Goal: Use online tool/utility: Utilize a website feature to perform a specific function

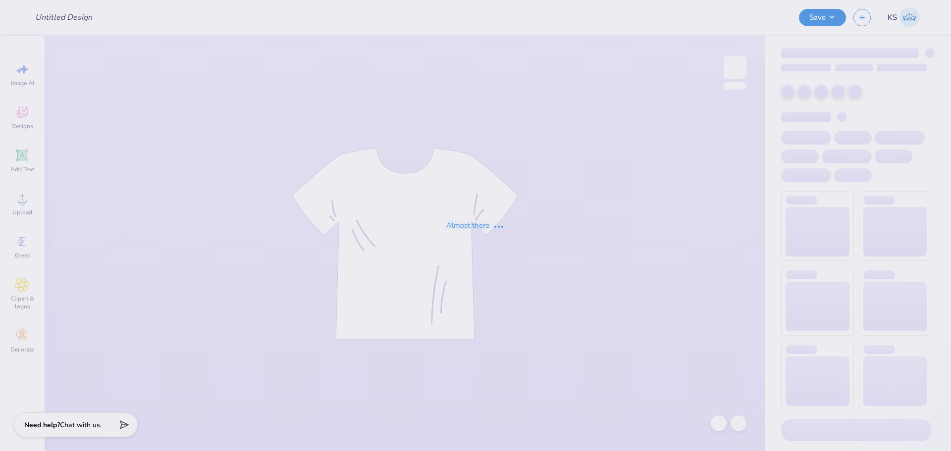
type input "Pikapp Fall Rush"
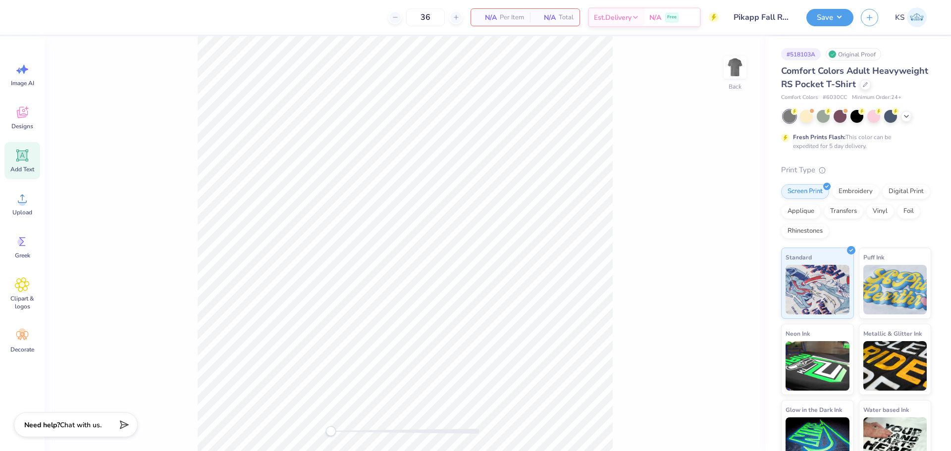
click at [13, 163] on div "Add Text" at bounding box center [22, 160] width 36 height 37
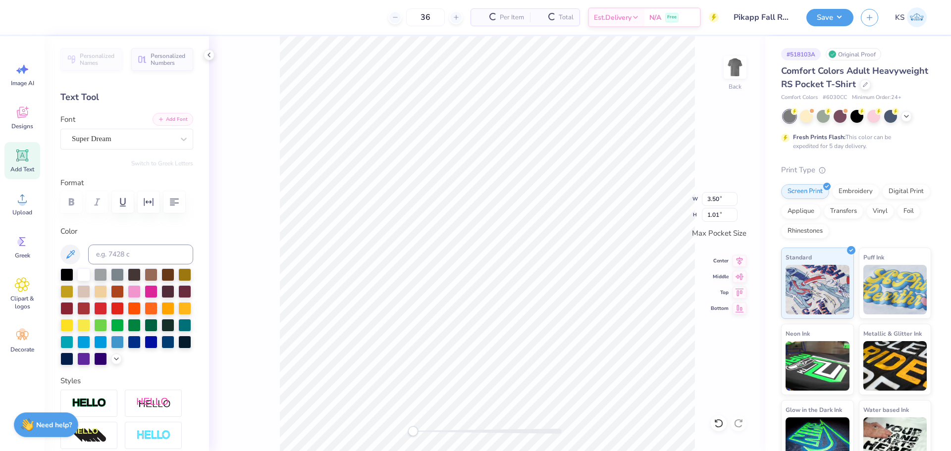
click at [157, 120] on button "Add Font" at bounding box center [173, 119] width 41 height 13
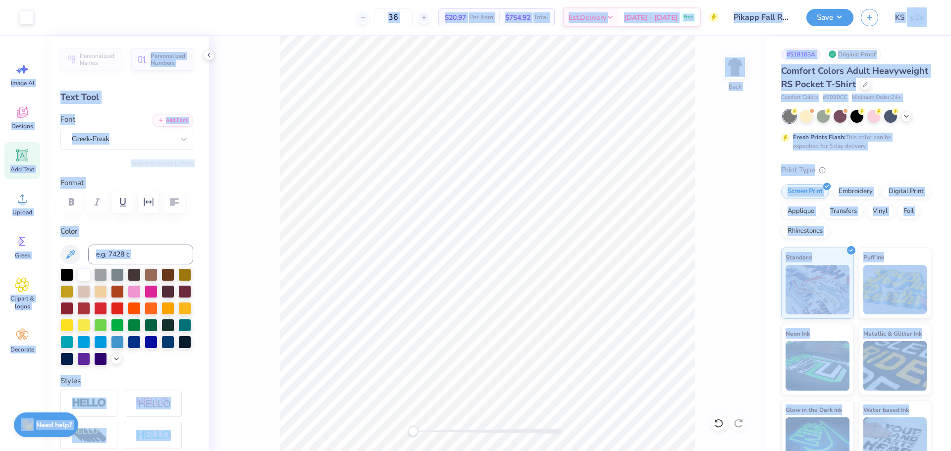
click at [802, 176] on div "Print Type" at bounding box center [856, 169] width 150 height 11
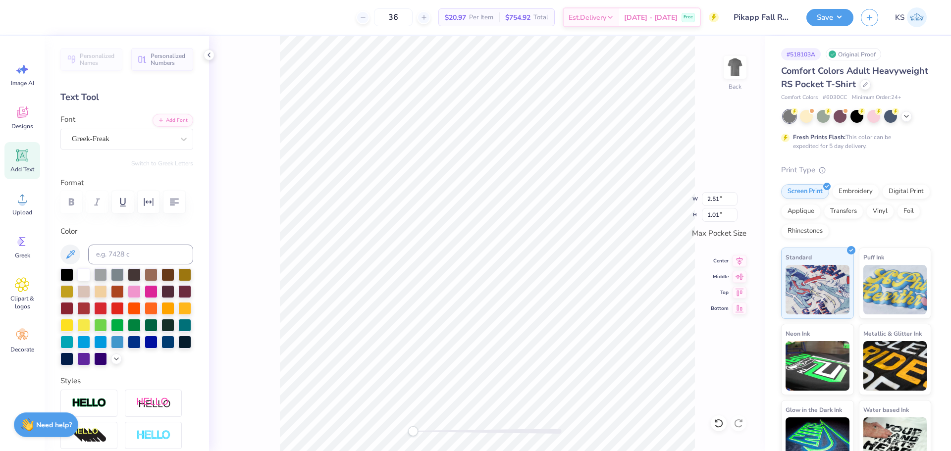
scroll to position [8, 1]
type textarea "fall rush 2025"
click at [723, 201] on input "2.51" at bounding box center [720, 199] width 36 height 14
type input "3.50"
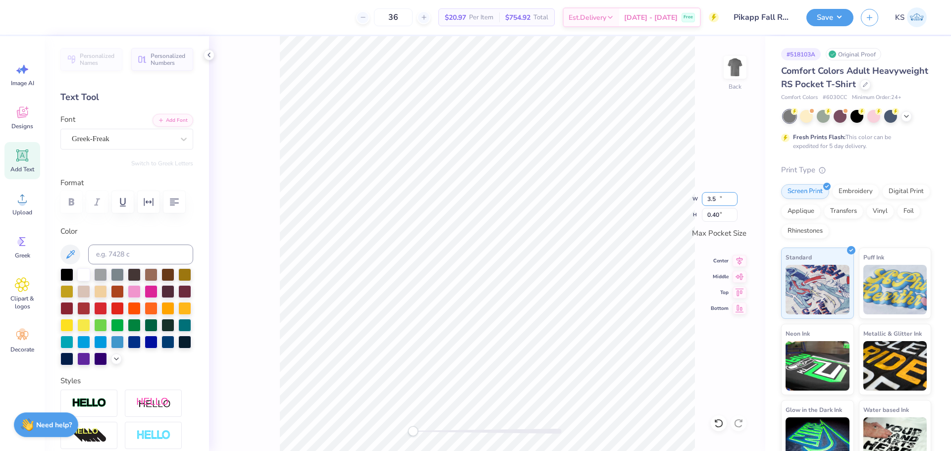
type input "0.40"
drag, startPoint x: 435, startPoint y: 429, endPoint x: 442, endPoint y: 427, distance: 7.4
click at [436, 429] on div at bounding box center [487, 431] width 149 height 5
click at [741, 308] on icon at bounding box center [740, 307] width 14 height 12
click at [30, 202] on div "Upload" at bounding box center [22, 203] width 36 height 37
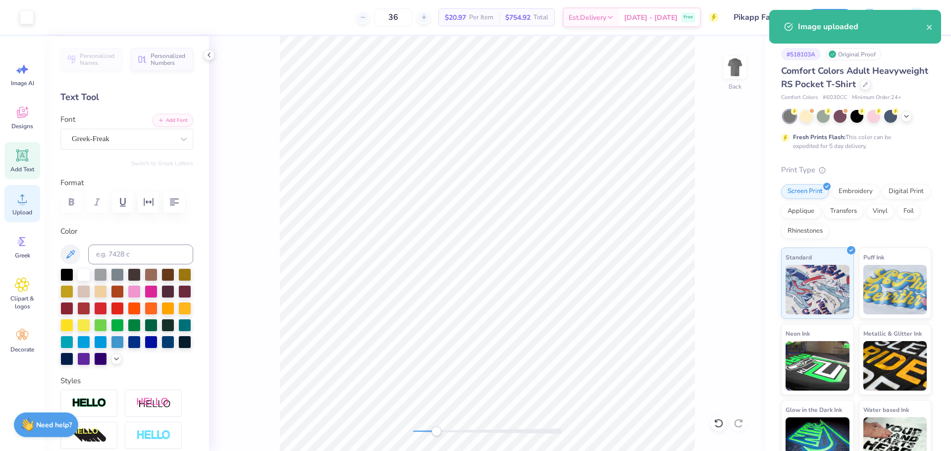
click at [16, 208] on div "Upload" at bounding box center [22, 203] width 36 height 37
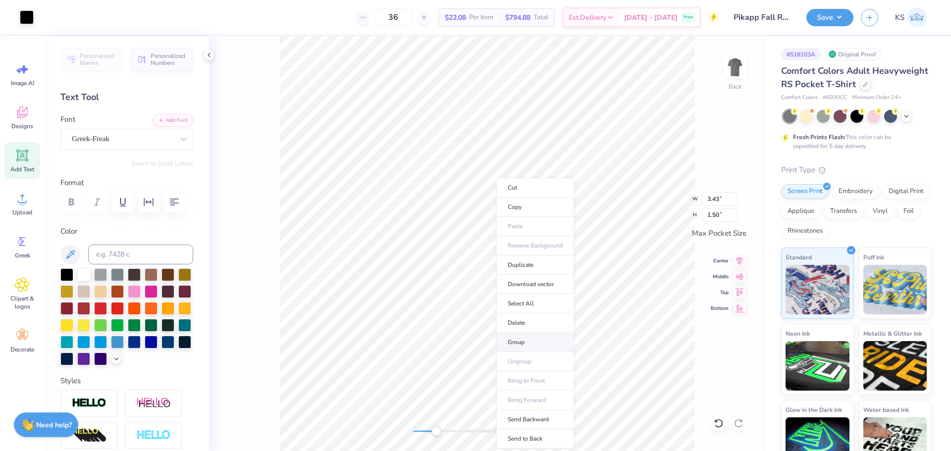
click at [541, 341] on li "Group" at bounding box center [535, 342] width 78 height 19
type input "3.50"
type input "0.40"
click at [65, 277] on div at bounding box center [66, 273] width 13 height 13
type input "3.43"
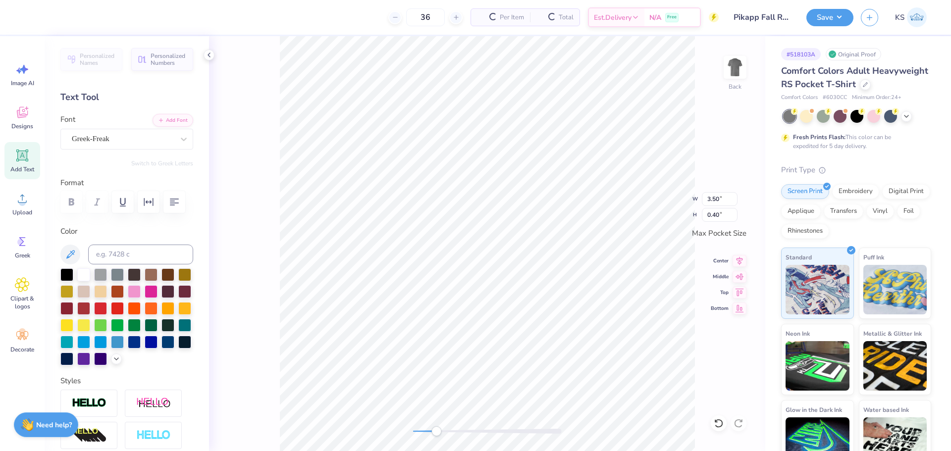
type input "1.50"
click at [720, 200] on input "3.43" at bounding box center [720, 199] width 36 height 14
drag, startPoint x: 713, startPoint y: 199, endPoint x: 740, endPoint y: 198, distance: 26.8
click at [740, 198] on div "Back W 3.43 3.43 " H 1.50 1.50 " Max Pocket Size Center Middle Top Bottom" at bounding box center [487, 243] width 556 height 415
click at [718, 198] on input "3.43" at bounding box center [720, 199] width 36 height 14
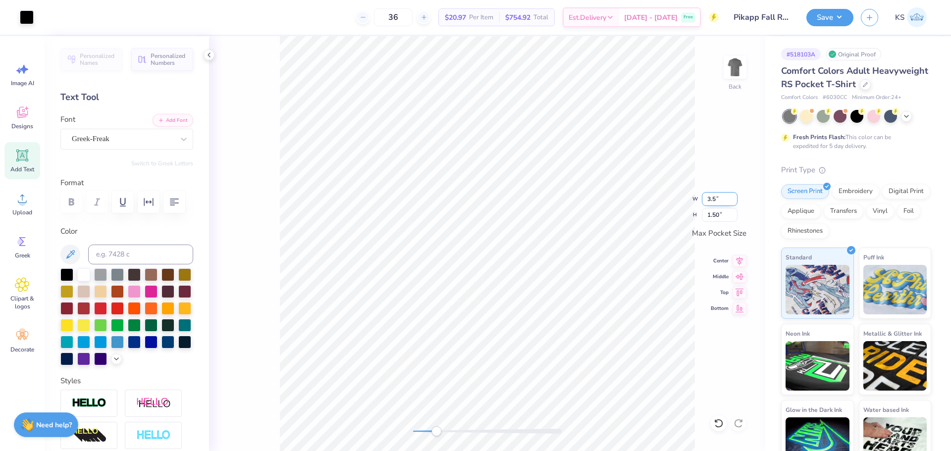
type input "3.50"
type input "1.53"
type input "3.43"
type input "0.39"
click at [739, 257] on icon at bounding box center [740, 260] width 6 height 8
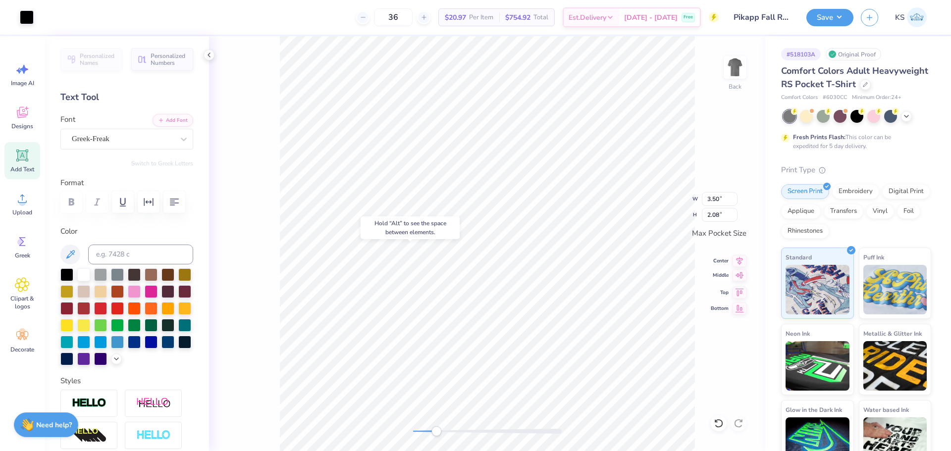
click at [741, 275] on icon at bounding box center [740, 275] width 14 height 12
click at [375, 427] on div "Back" at bounding box center [487, 243] width 556 height 415
click at [730, 75] on img at bounding box center [735, 68] width 40 height 40
click at [23, 207] on div "Upload" at bounding box center [22, 203] width 36 height 37
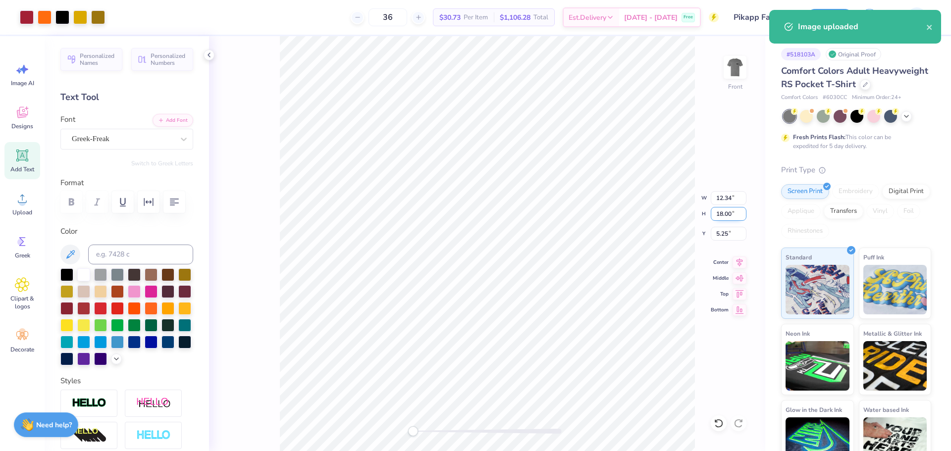
click at [722, 213] on input "18.00" at bounding box center [729, 214] width 36 height 14
type input "15"
type input "10.29"
type input "15.00"
click at [725, 235] on input "6.75" at bounding box center [729, 234] width 36 height 14
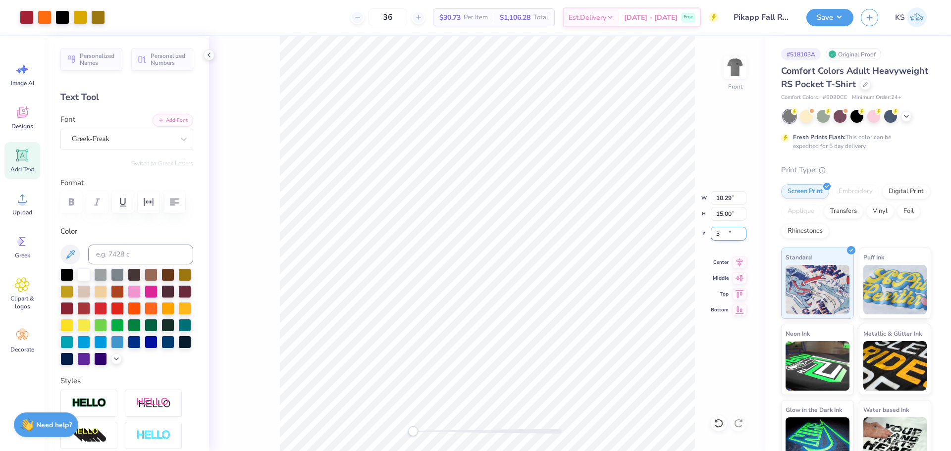
type input "3"
click at [820, 17] on button "Save" at bounding box center [829, 15] width 47 height 17
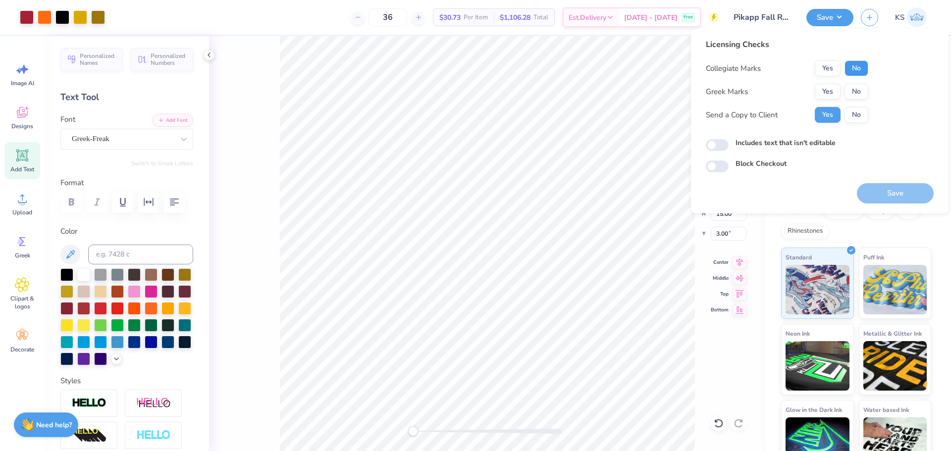
click at [851, 67] on button "No" at bounding box center [857, 68] width 24 height 16
click at [837, 94] on button "Yes" at bounding box center [828, 92] width 26 height 16
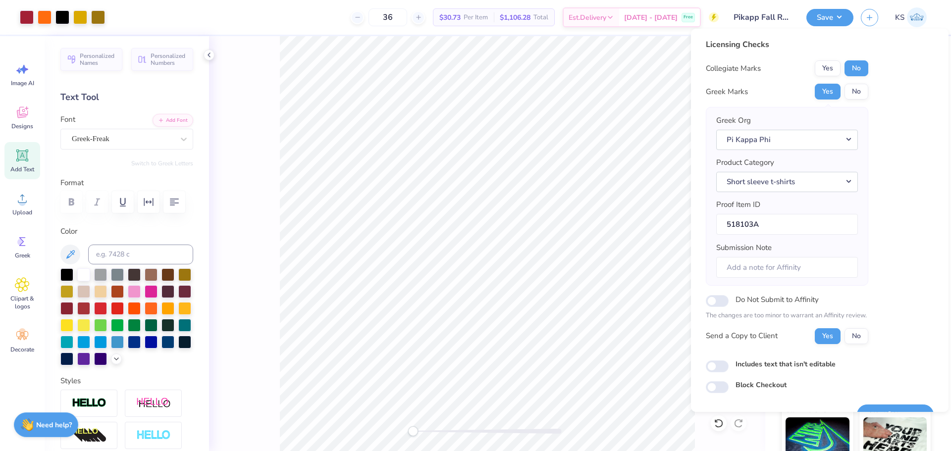
scroll to position [22, 0]
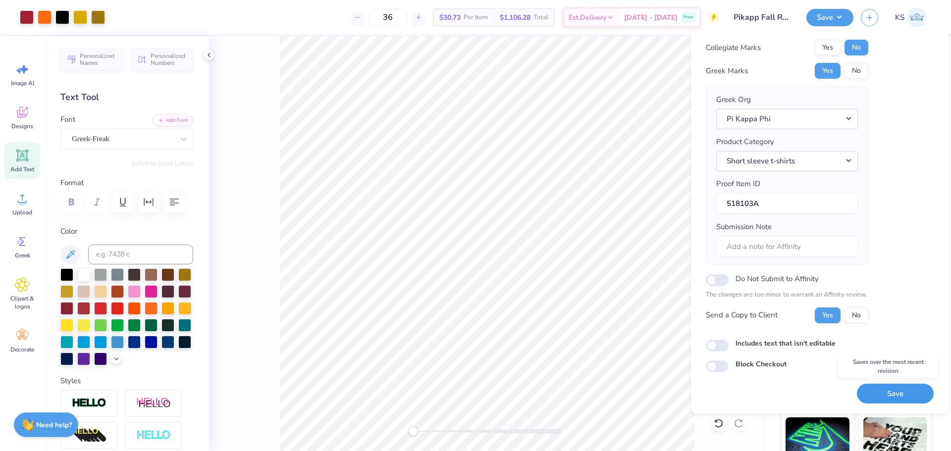
click at [891, 392] on button "Save" at bounding box center [895, 394] width 77 height 20
